Goal: Information Seeking & Learning: Check status

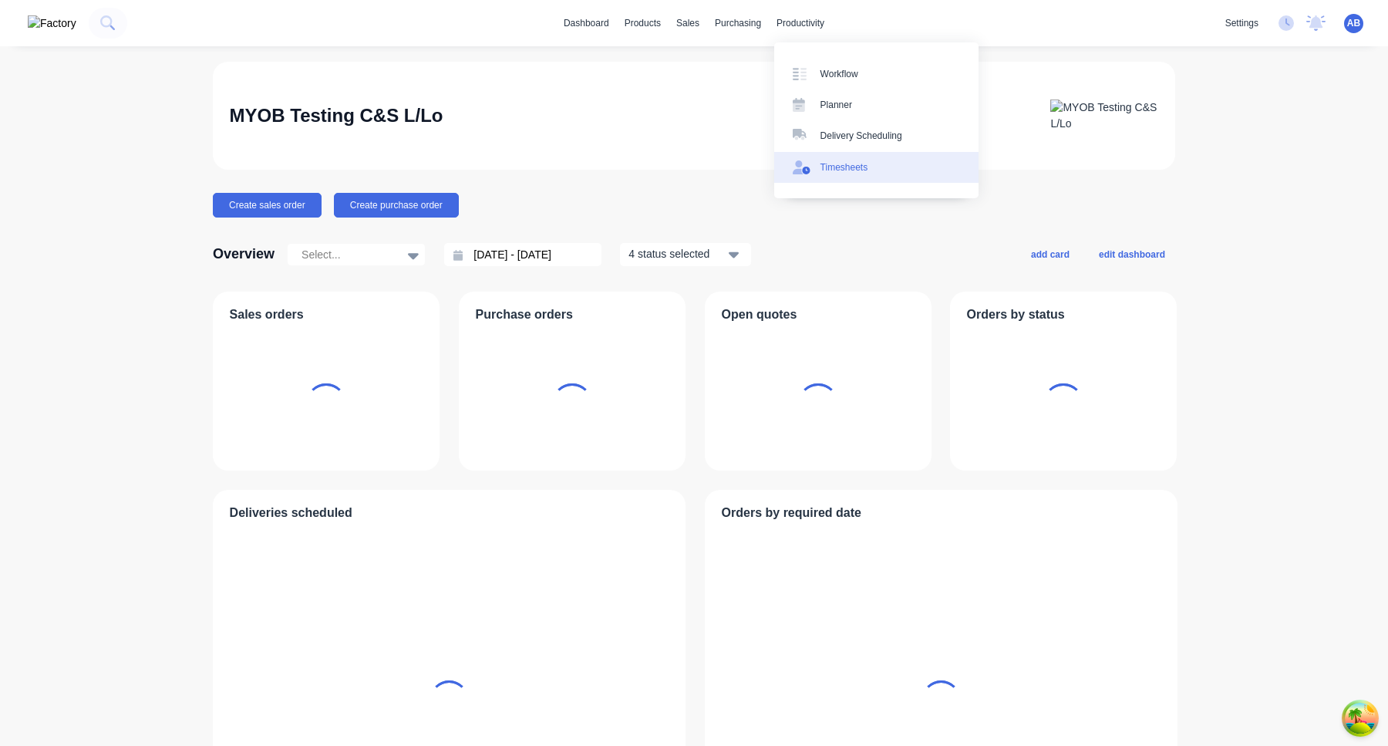
click at [854, 173] on div "Timesheets" at bounding box center [844, 167] width 48 height 14
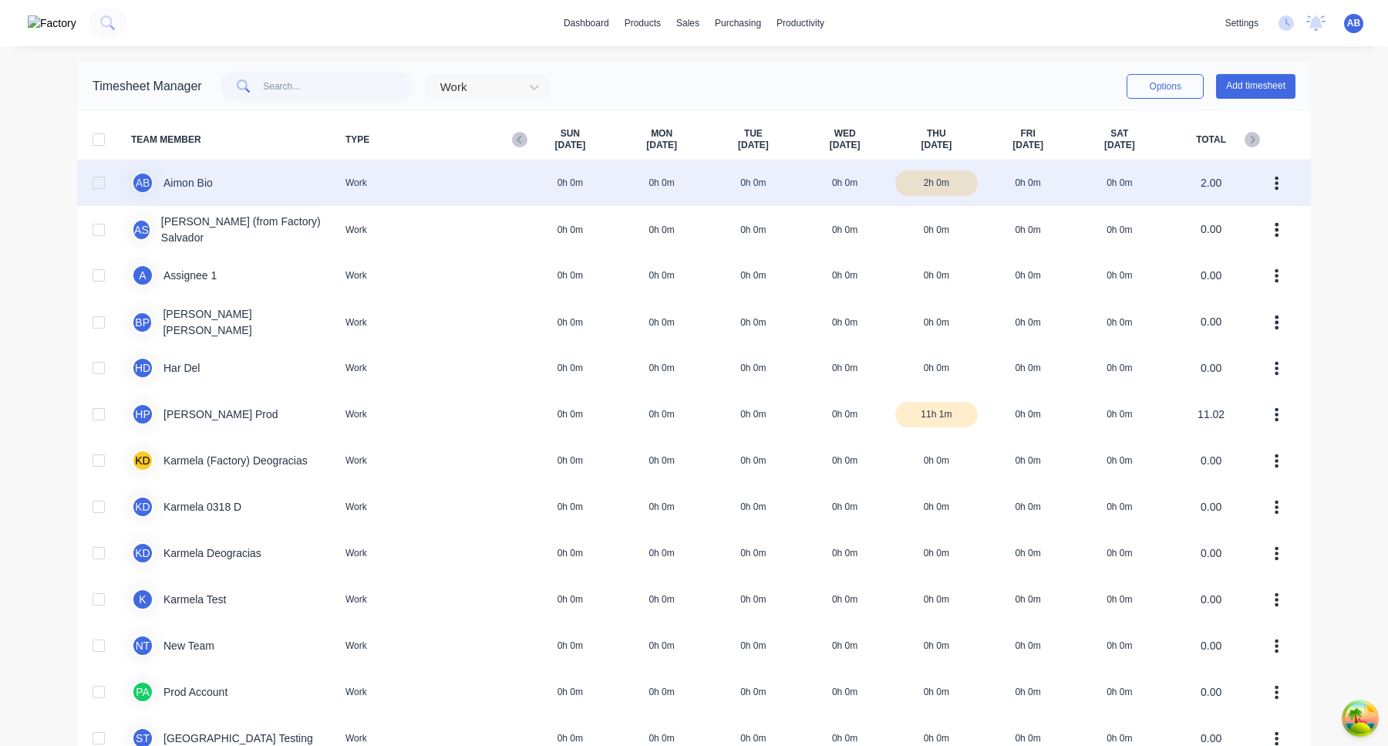
click at [863, 184] on div "A B Aimon Bio Work 0h 0m 0h 0m 0h 0m 0h 0m 2h 0m 0h 0m 0h 0m 2.00" at bounding box center [694, 183] width 1234 height 46
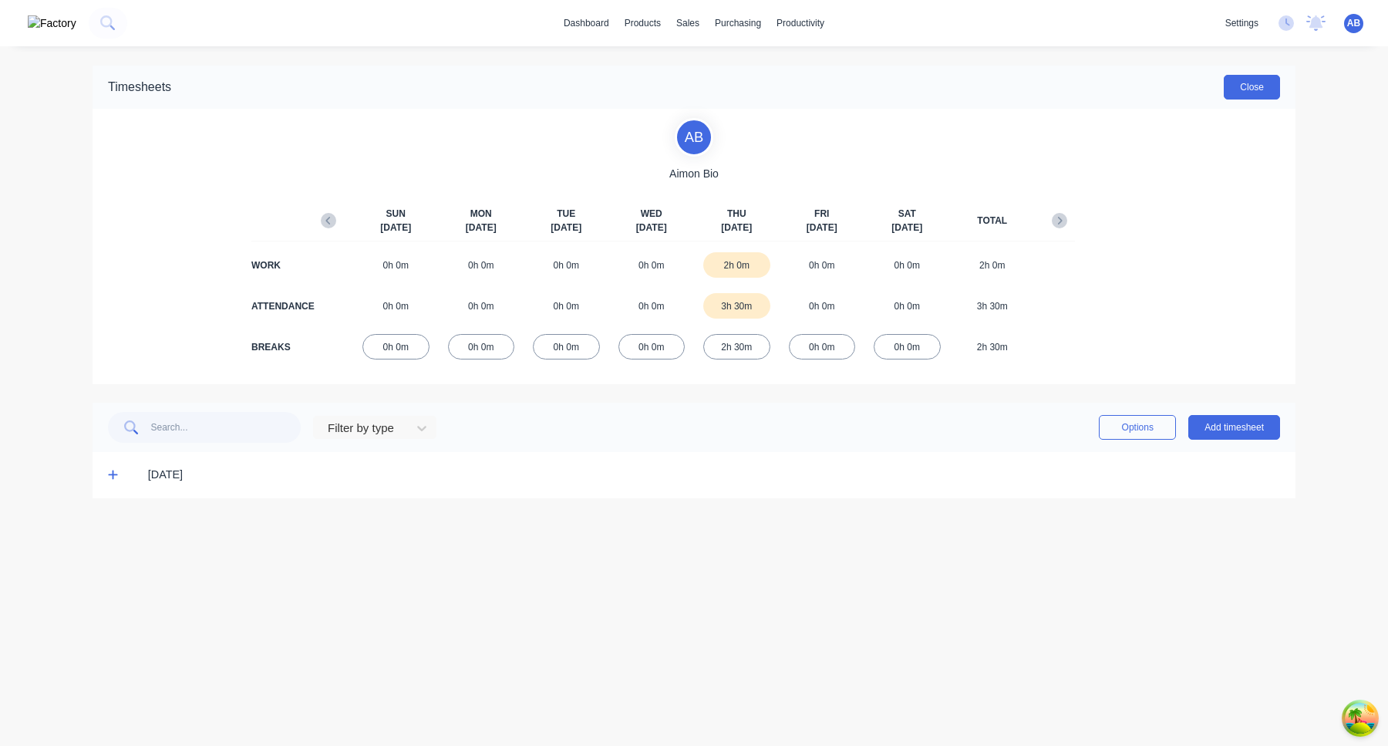
click at [1264, 93] on button "Close" at bounding box center [1252, 87] width 56 height 25
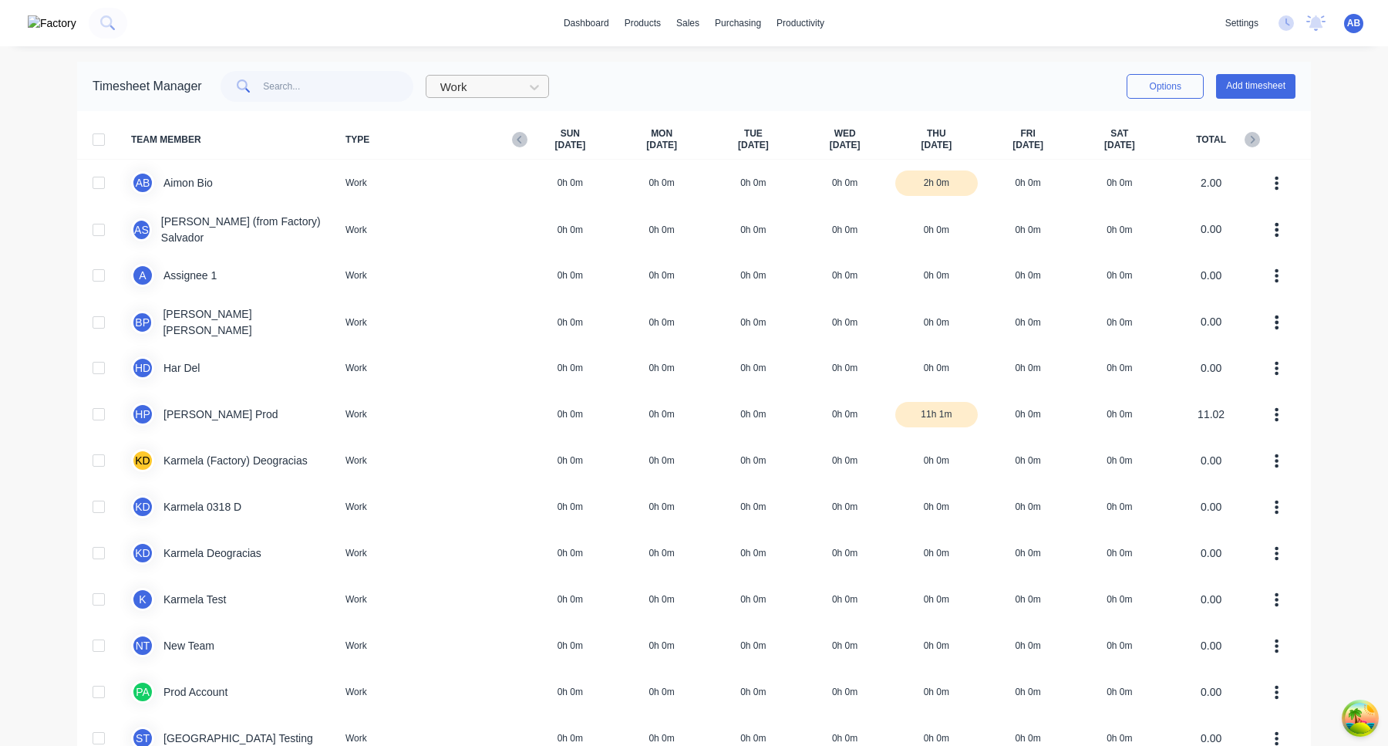
click at [505, 75] on div "Work" at bounding box center [487, 86] width 123 height 23
click at [504, 158] on div "Attendance" at bounding box center [487, 150] width 123 height 29
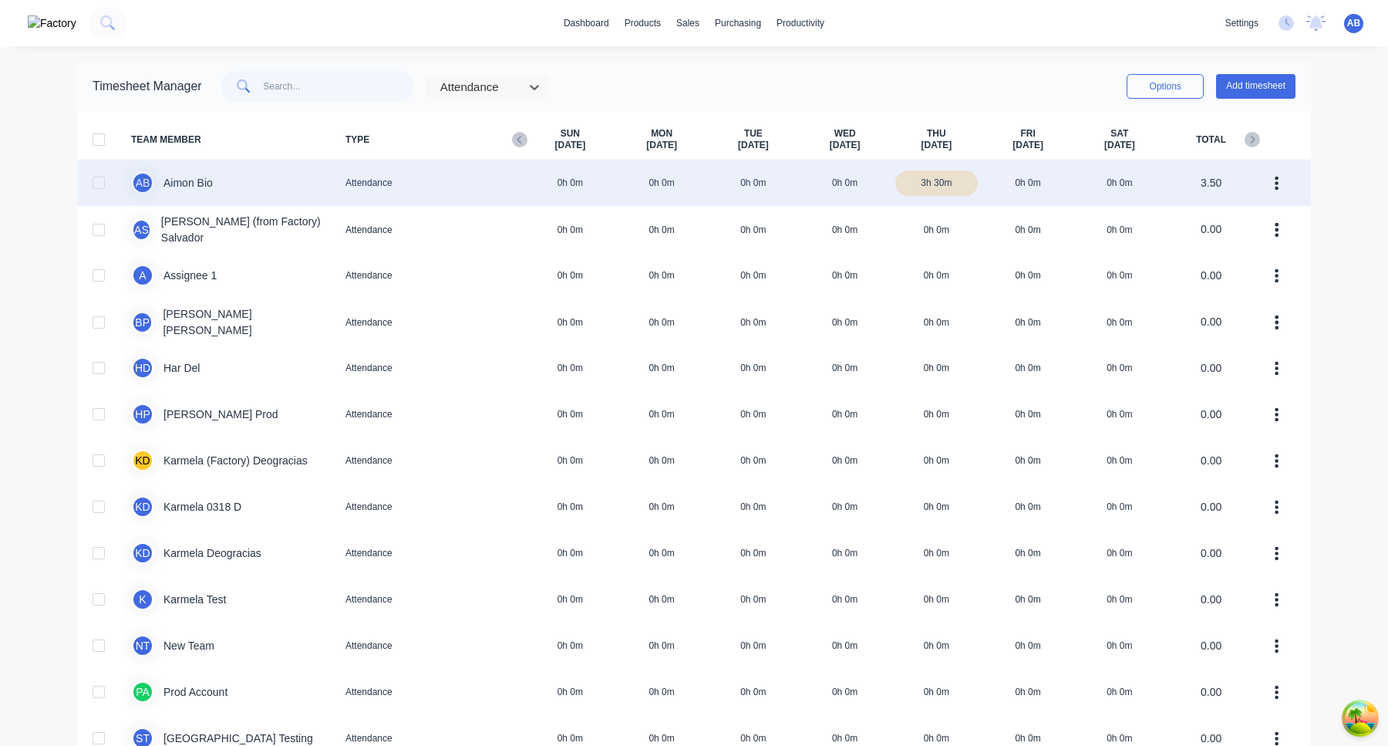
click at [836, 187] on div "A B Aimon Bio Attendance 0h 0m 0h 0m 0h 0m 0h 0m 3h 30m 0h 0m 0h 0m 3.50" at bounding box center [694, 183] width 1234 height 46
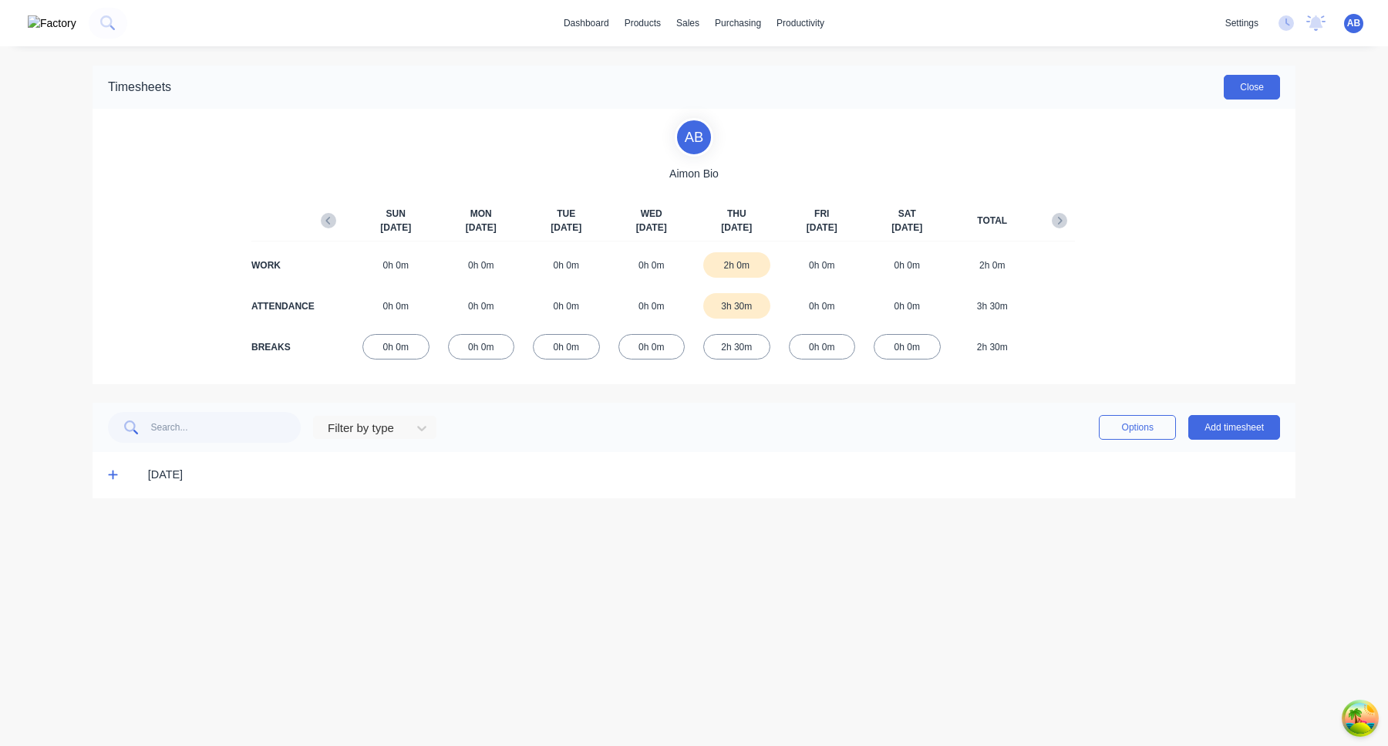
click at [1265, 81] on button "Close" at bounding box center [1252, 87] width 56 height 25
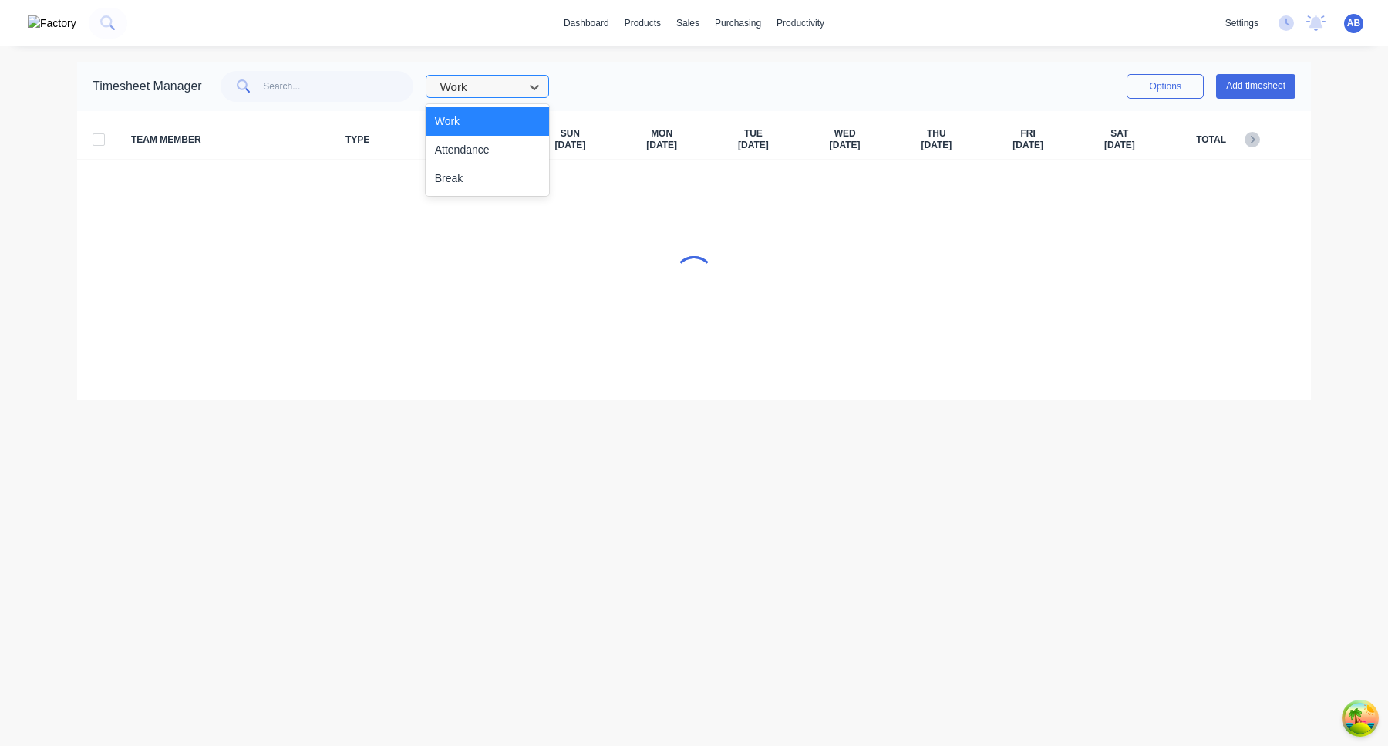
click at [479, 82] on div at bounding box center [477, 87] width 77 height 19
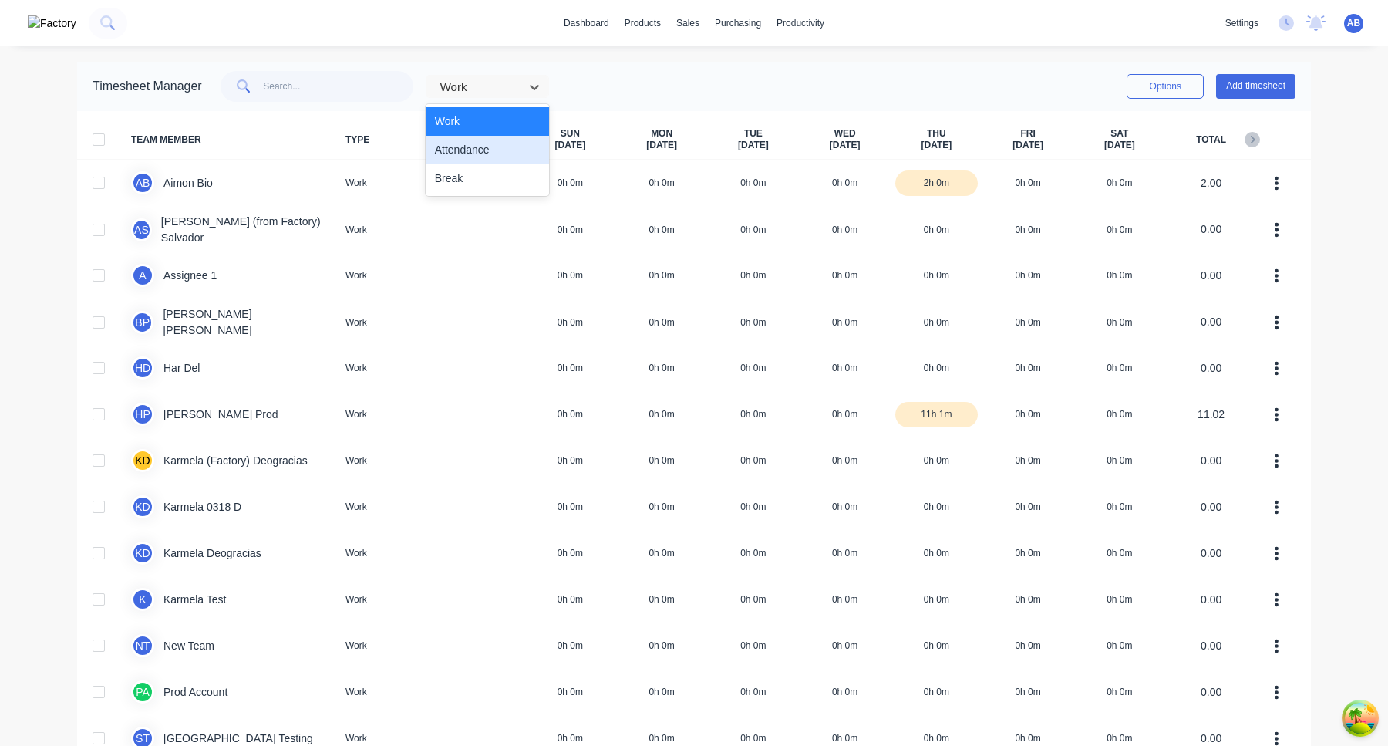
click at [485, 147] on div "Attendance" at bounding box center [487, 150] width 123 height 29
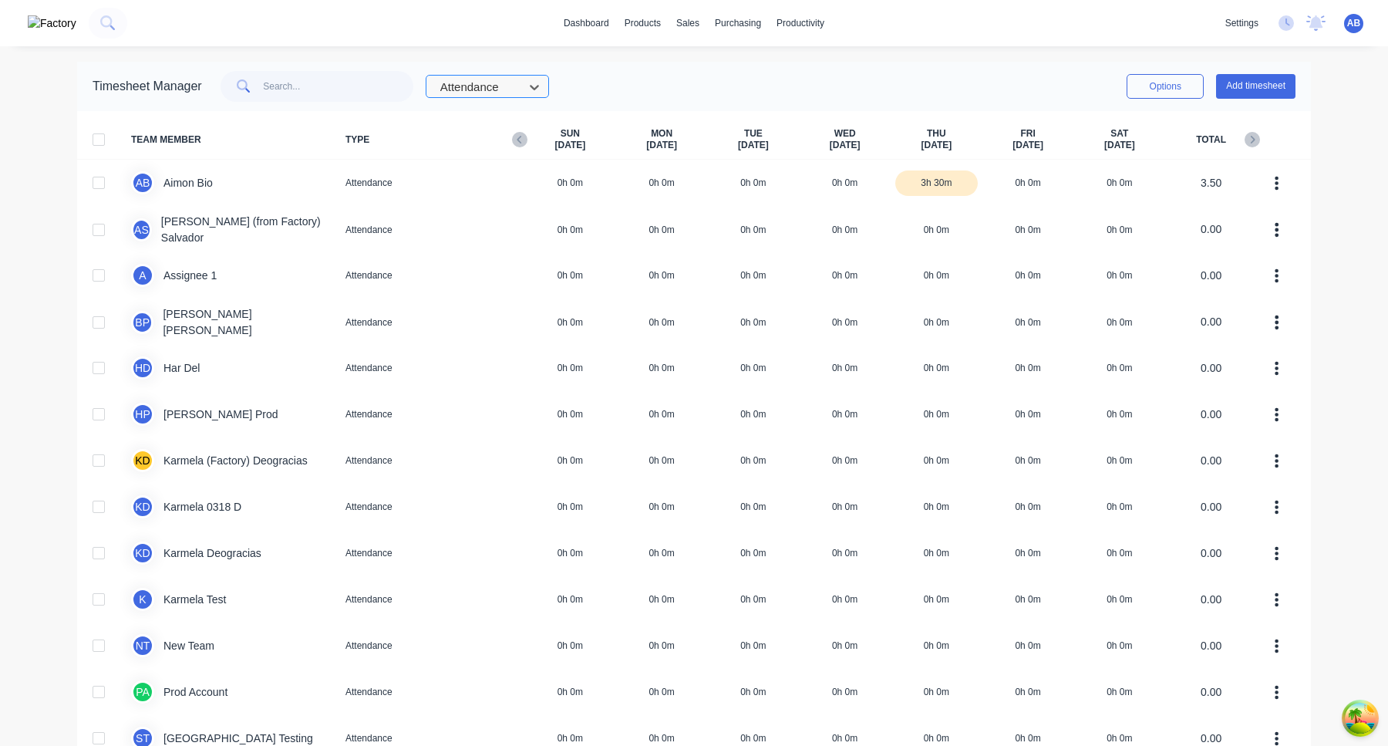
click at [507, 89] on div at bounding box center [477, 87] width 77 height 19
click at [509, 123] on div "Work" at bounding box center [487, 121] width 123 height 29
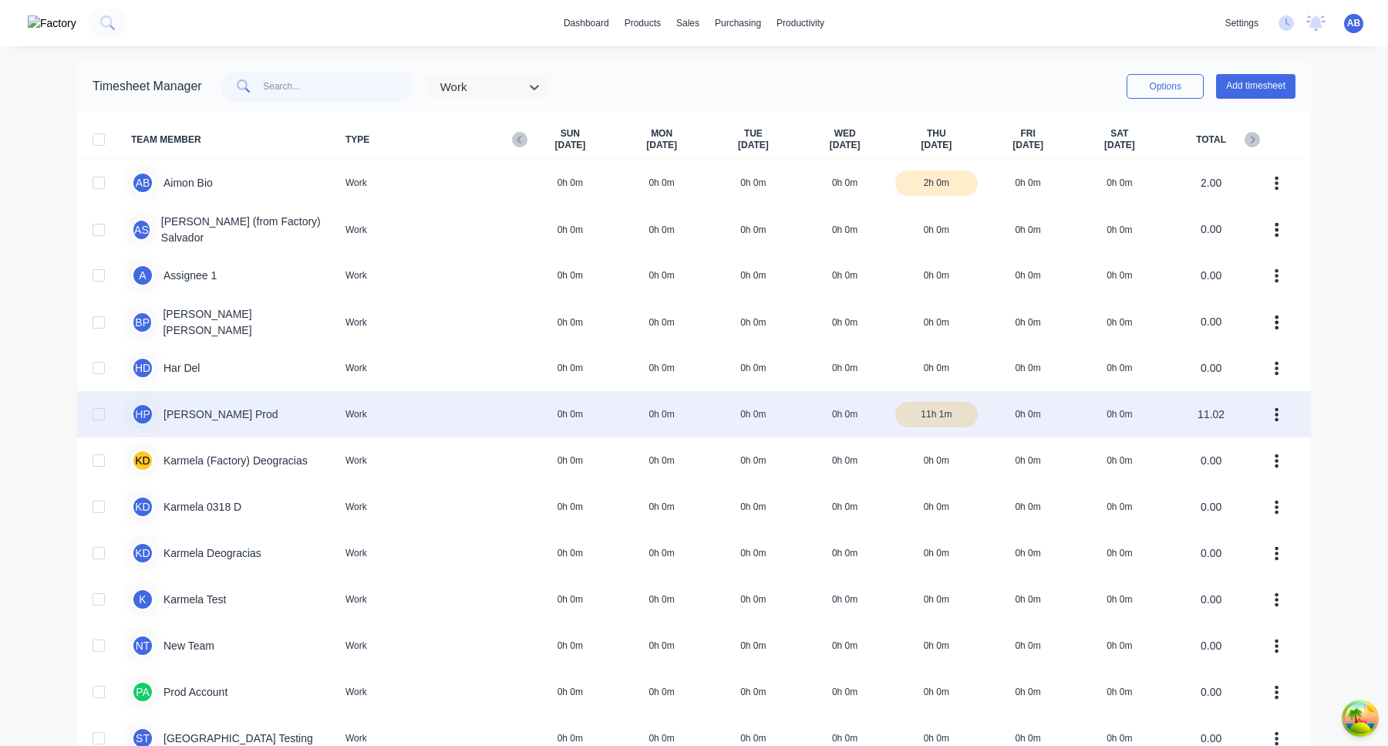
click at [820, 412] on div "H P Harold Prod Work 0h 0m 0h 0m 0h 0m 0h 0m 11h 1m 0h 0m 0h 0m 11.02" at bounding box center [694, 414] width 1234 height 46
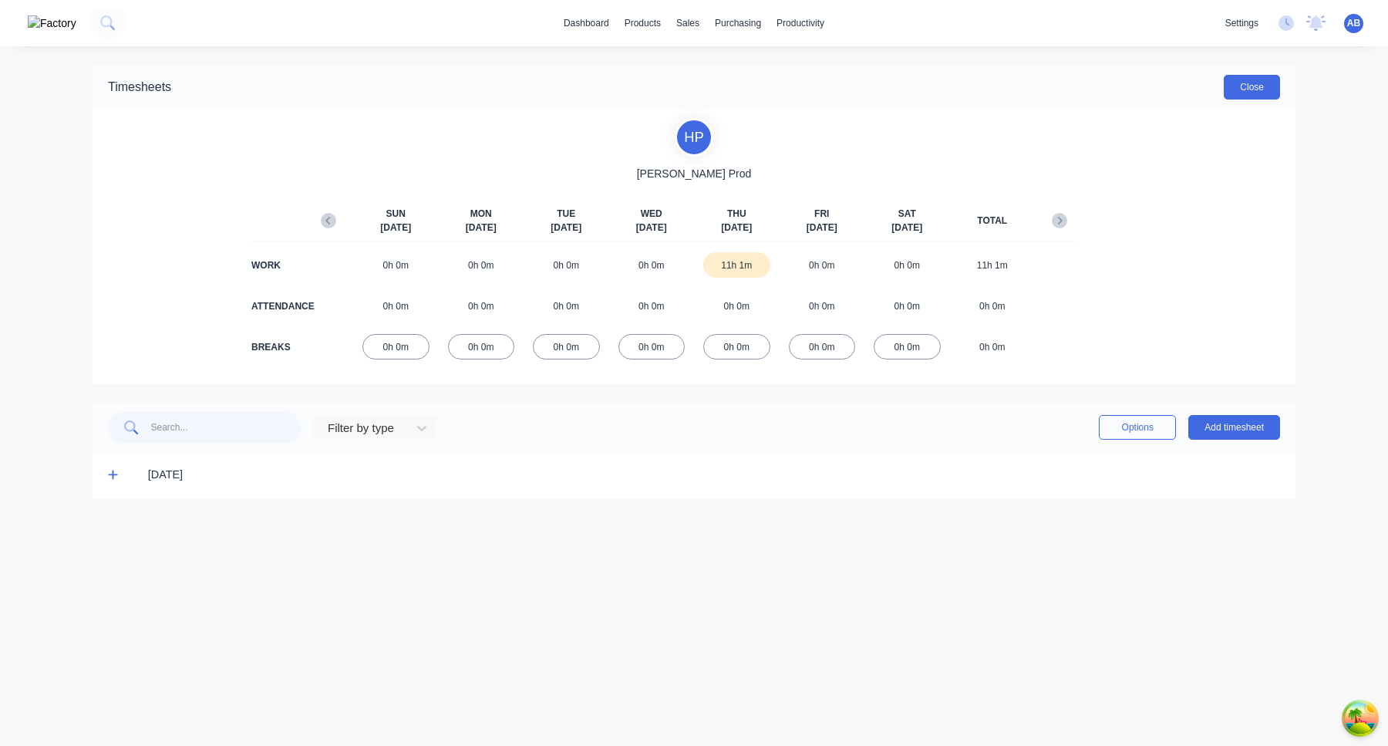
click at [1245, 87] on button "Close" at bounding box center [1252, 87] width 56 height 25
